Goal: Task Accomplishment & Management: Manage account settings

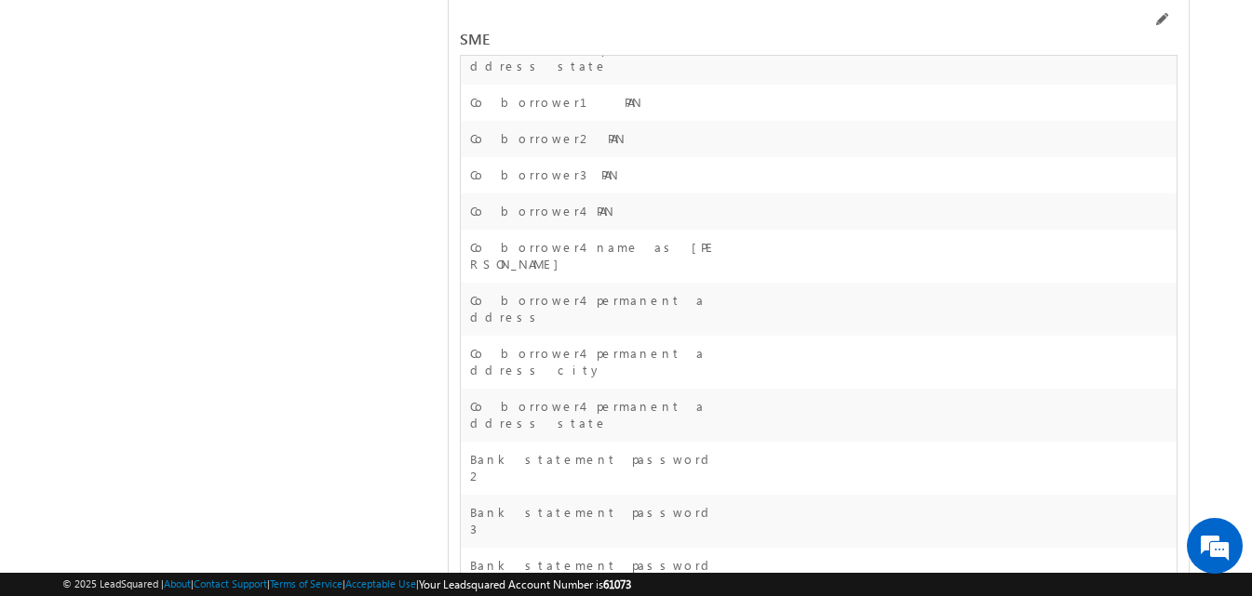
scroll to position [31499, 0]
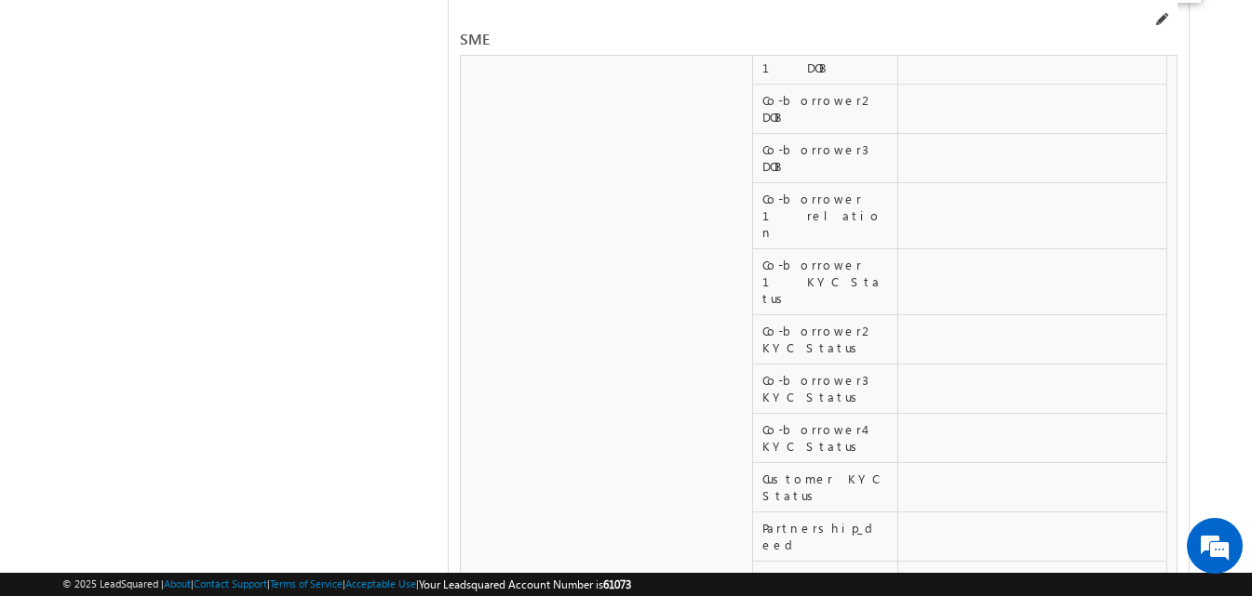
click at [1161, 20] on span at bounding box center [1160, 19] width 15 height 15
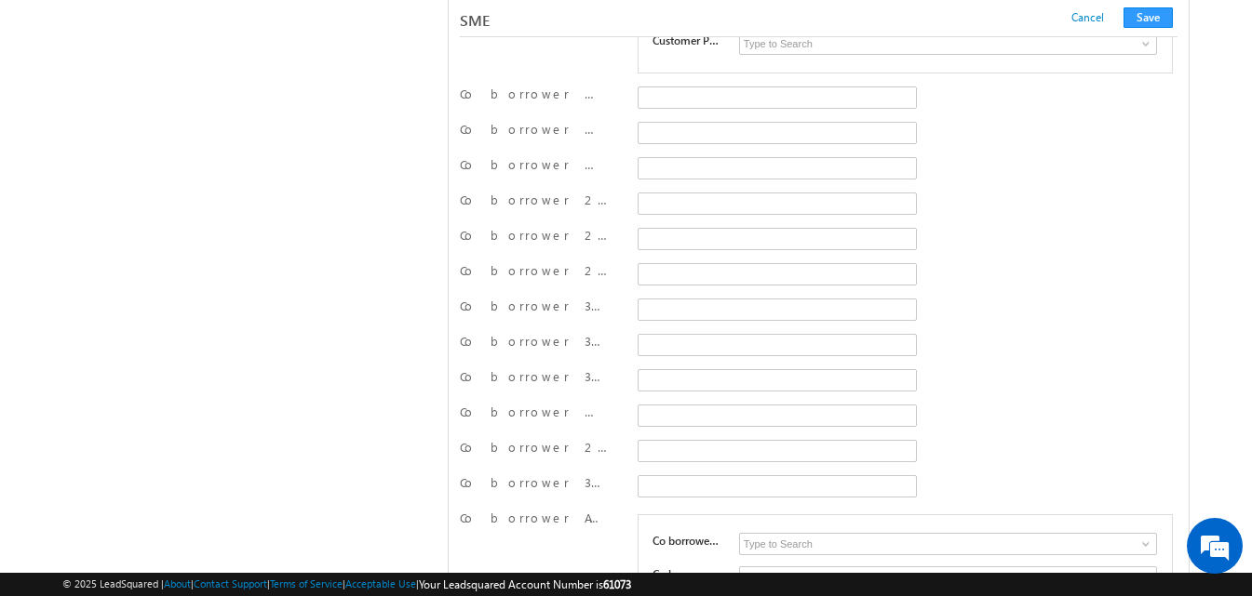
scroll to position [28022, 0]
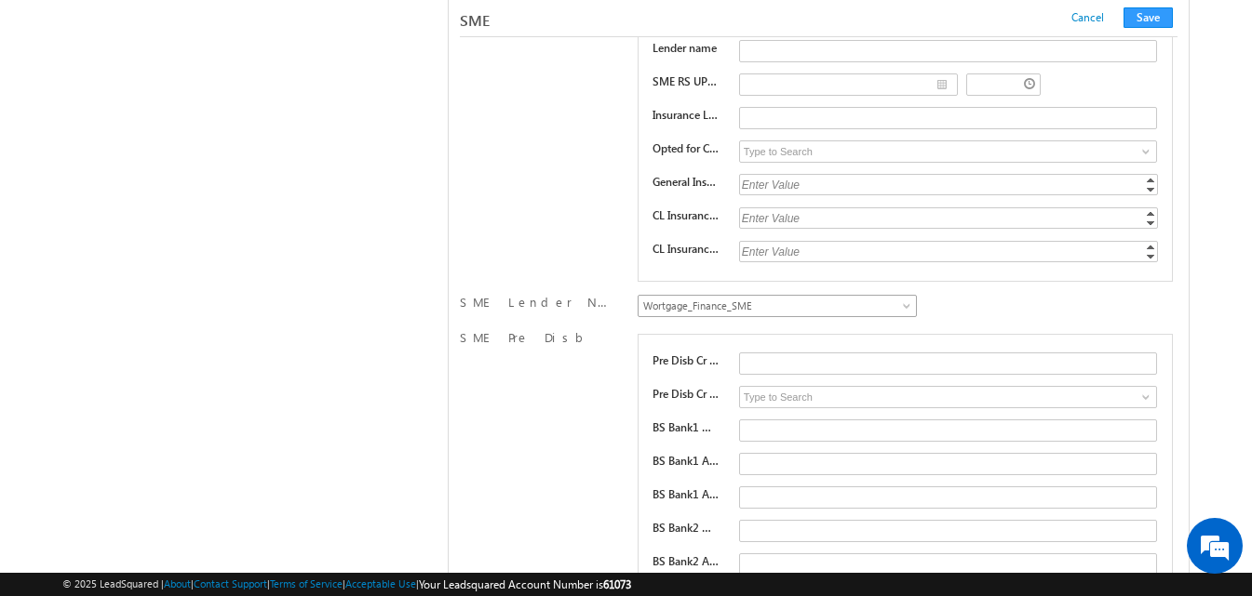
click at [770, 310] on span "Wortgage_Finance_SME" at bounding box center [773, 306] width 271 height 17
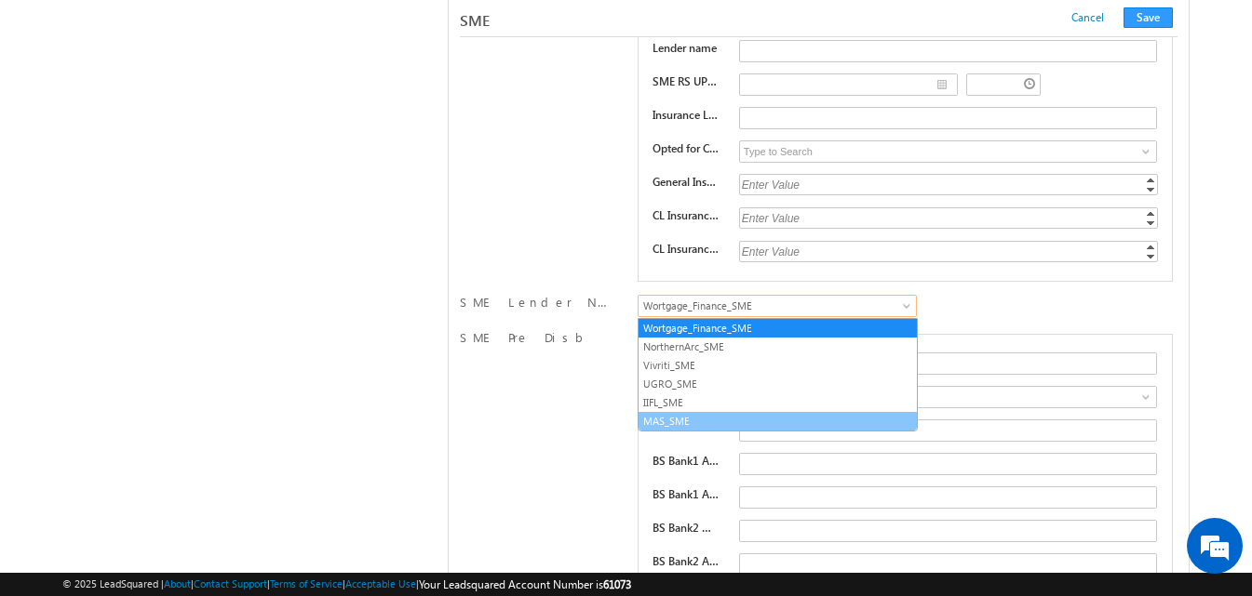
click at [728, 420] on link "MAS_SME" at bounding box center [777, 421] width 278 height 17
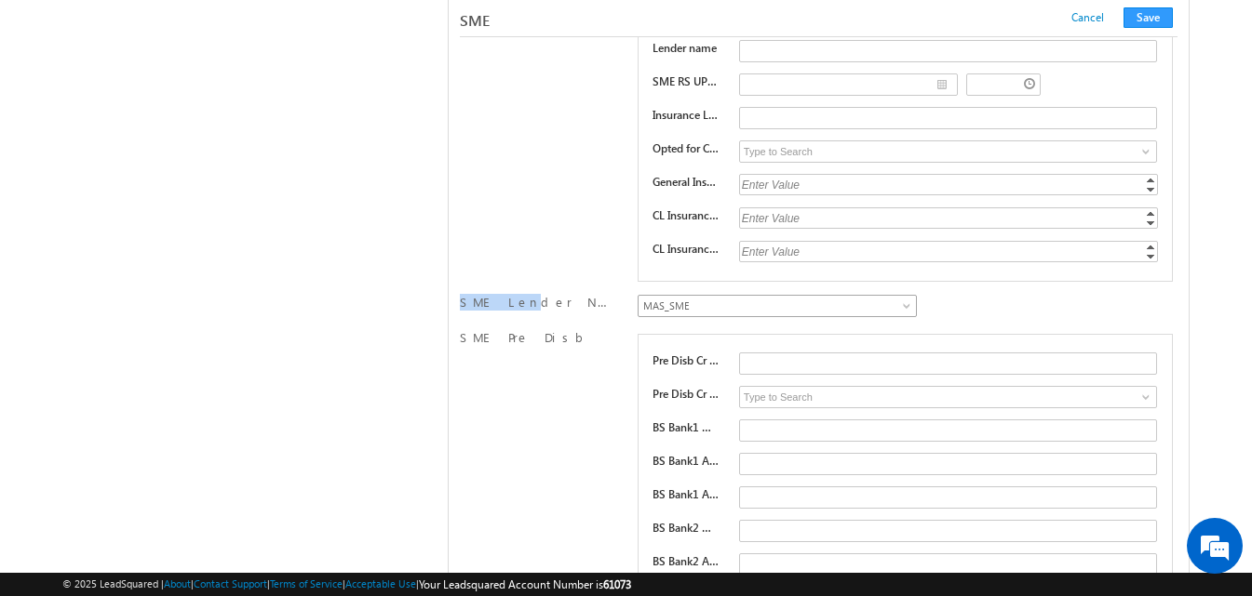
click at [891, 301] on span "MAS_SME" at bounding box center [773, 306] width 271 height 17
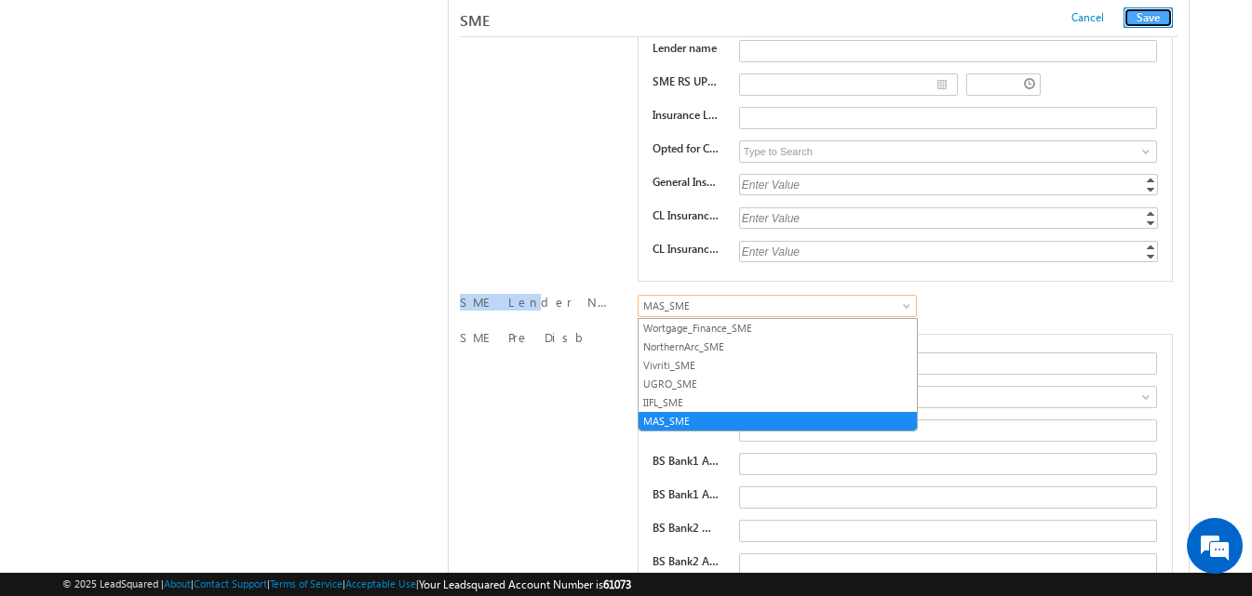
click at [1150, 20] on button "Save" at bounding box center [1147, 17] width 49 height 20
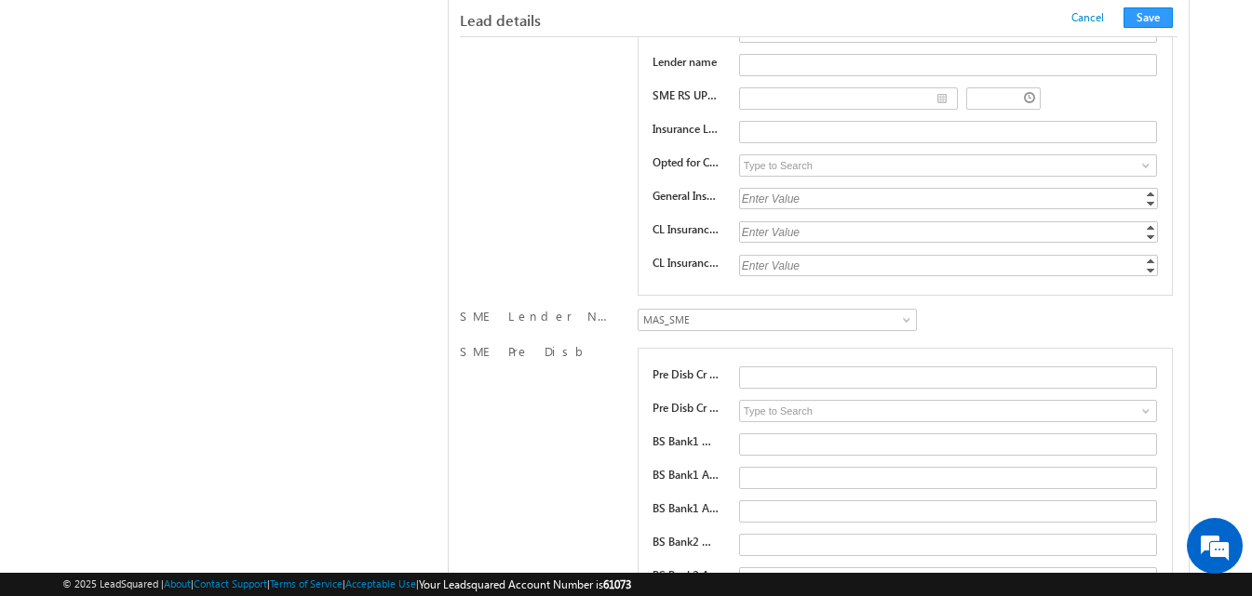
scroll to position [310, 0]
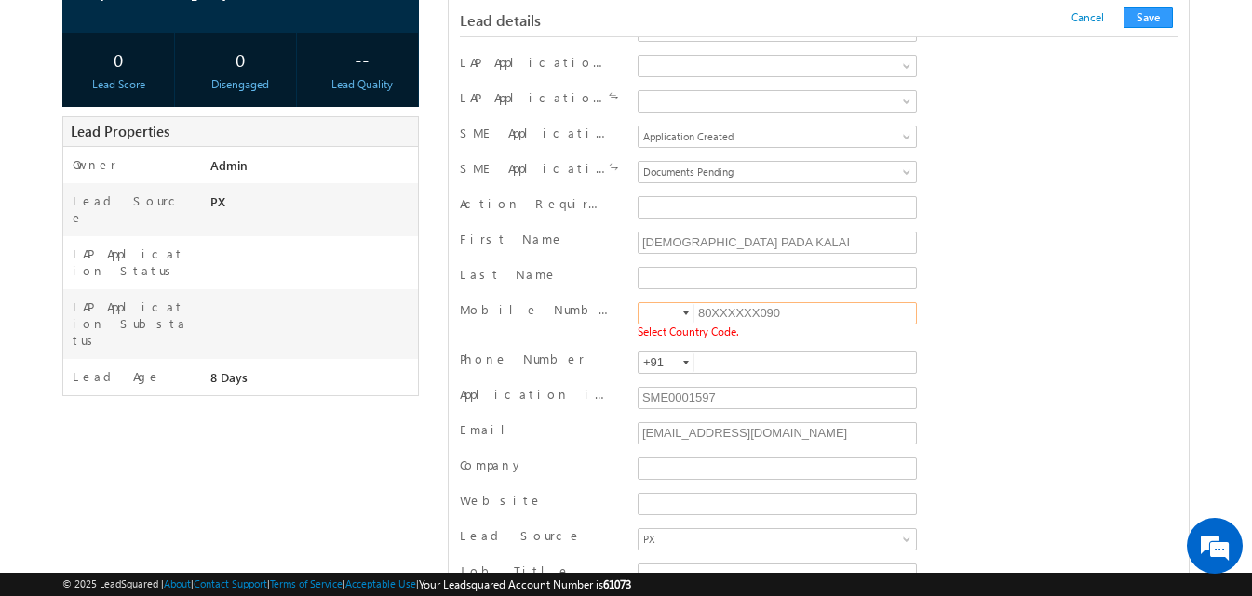
click at [755, 313] on input "80XXXXXX090" at bounding box center [776, 313] width 279 height 22
type input "80090"
click at [1154, 23] on button "Save" at bounding box center [1147, 17] width 49 height 20
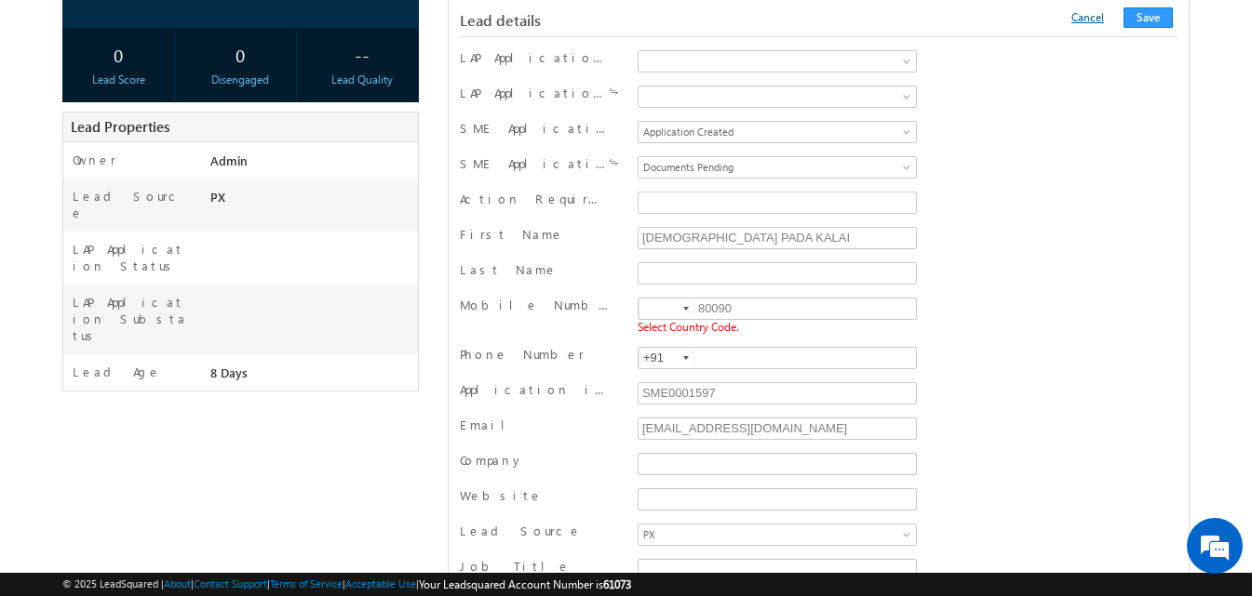
click at [1104, 23] on link "Cancel" at bounding box center [1087, 17] width 33 height 14
